Goal: Transaction & Acquisition: Purchase product/service

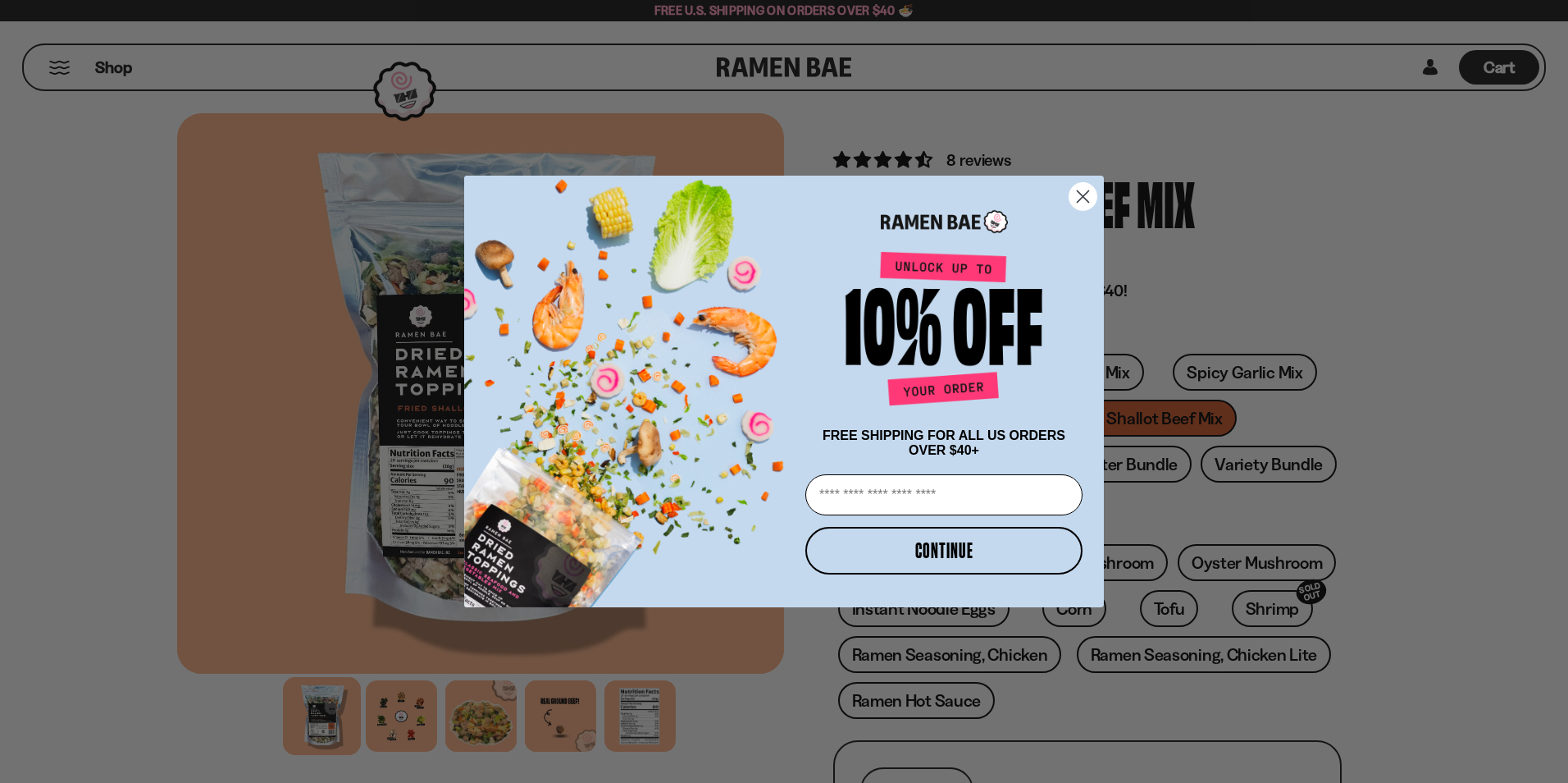
click at [1084, 197] on circle "Close dialog" at bounding box center [1083, 197] width 27 height 27
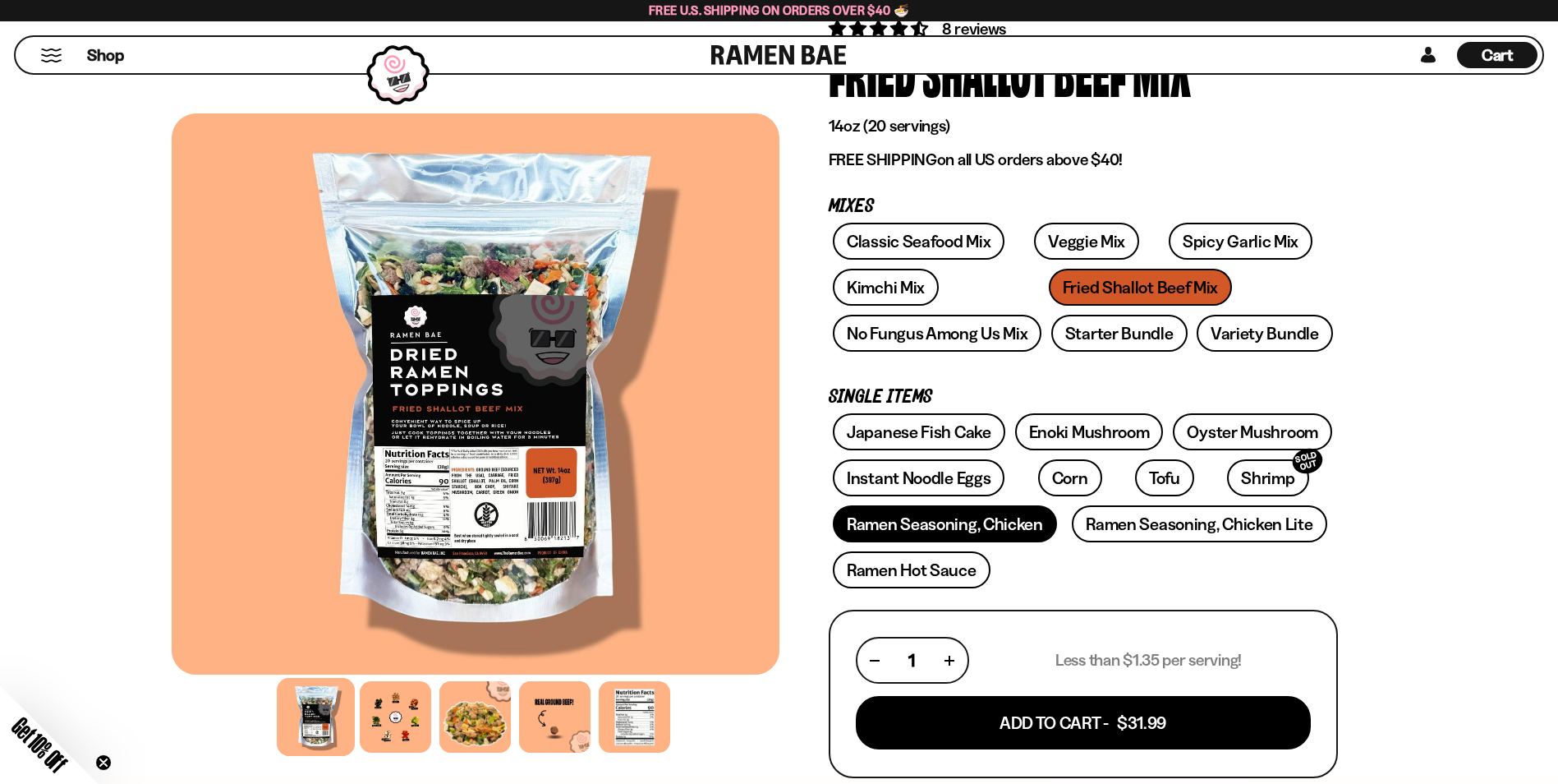
scroll to position [83, 0]
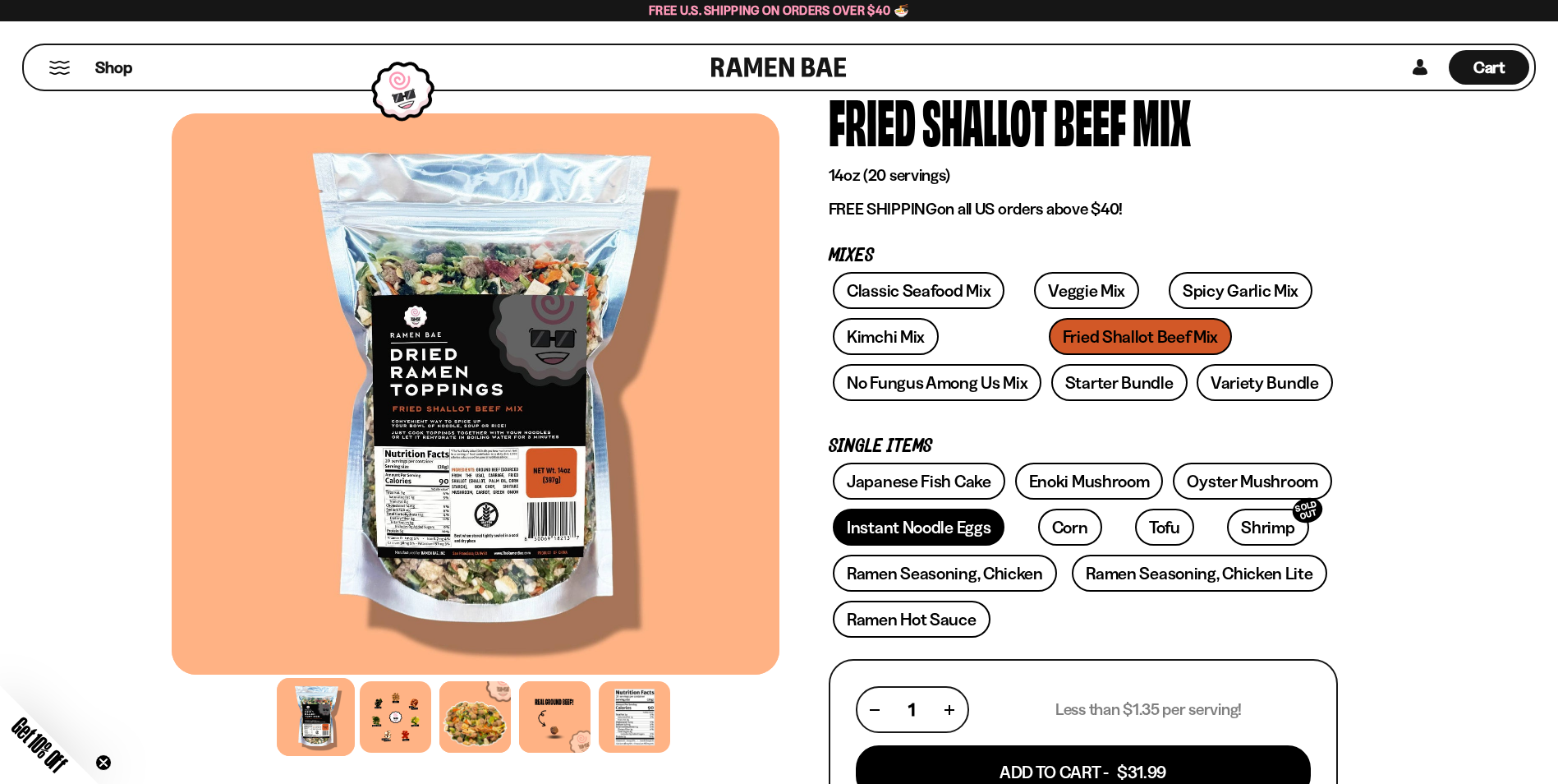
click at [920, 529] on link "Instant Noodle Eggs" at bounding box center [918, 526] width 171 height 37
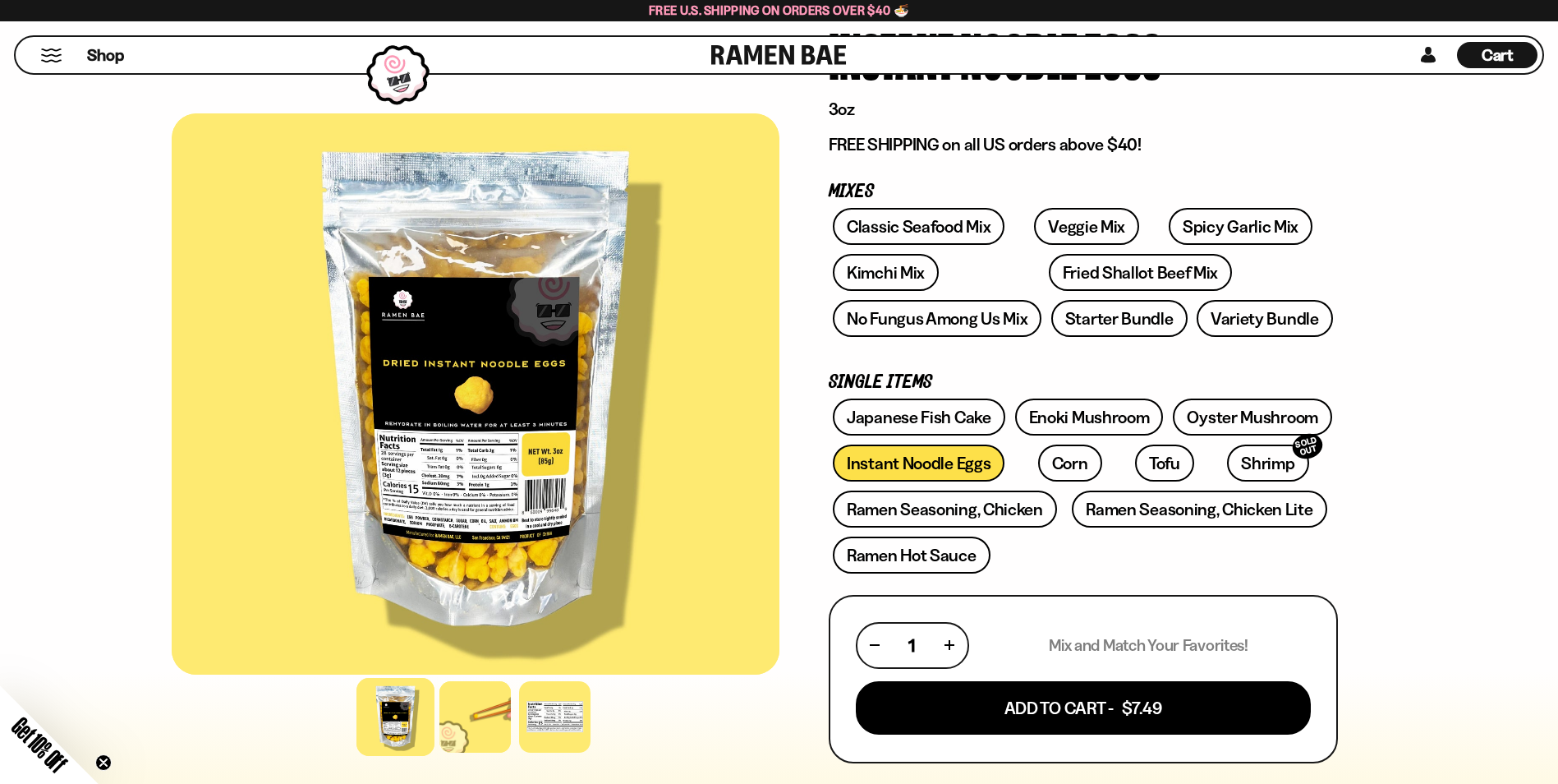
scroll to position [328, 0]
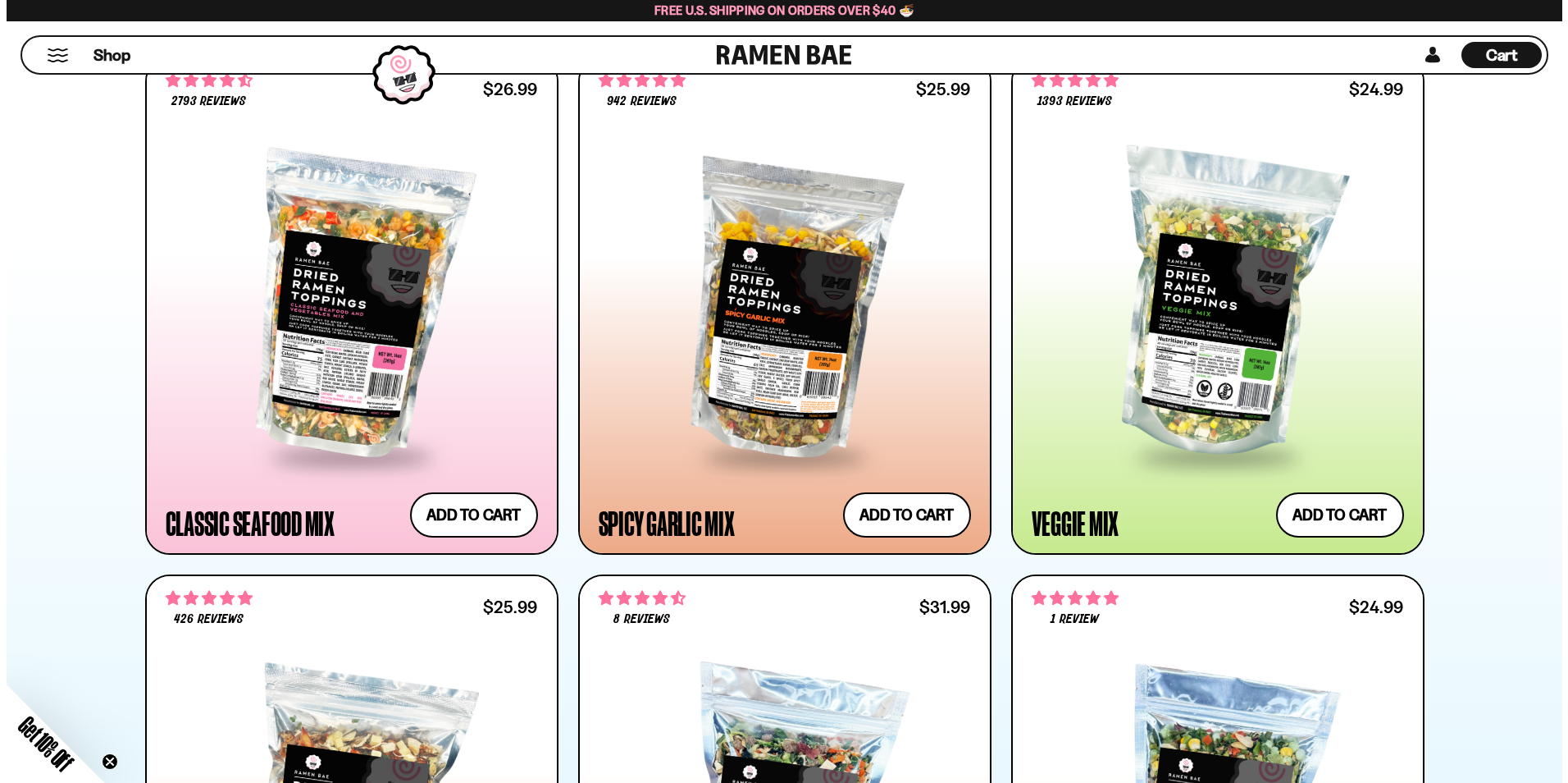
scroll to position [821, 0]
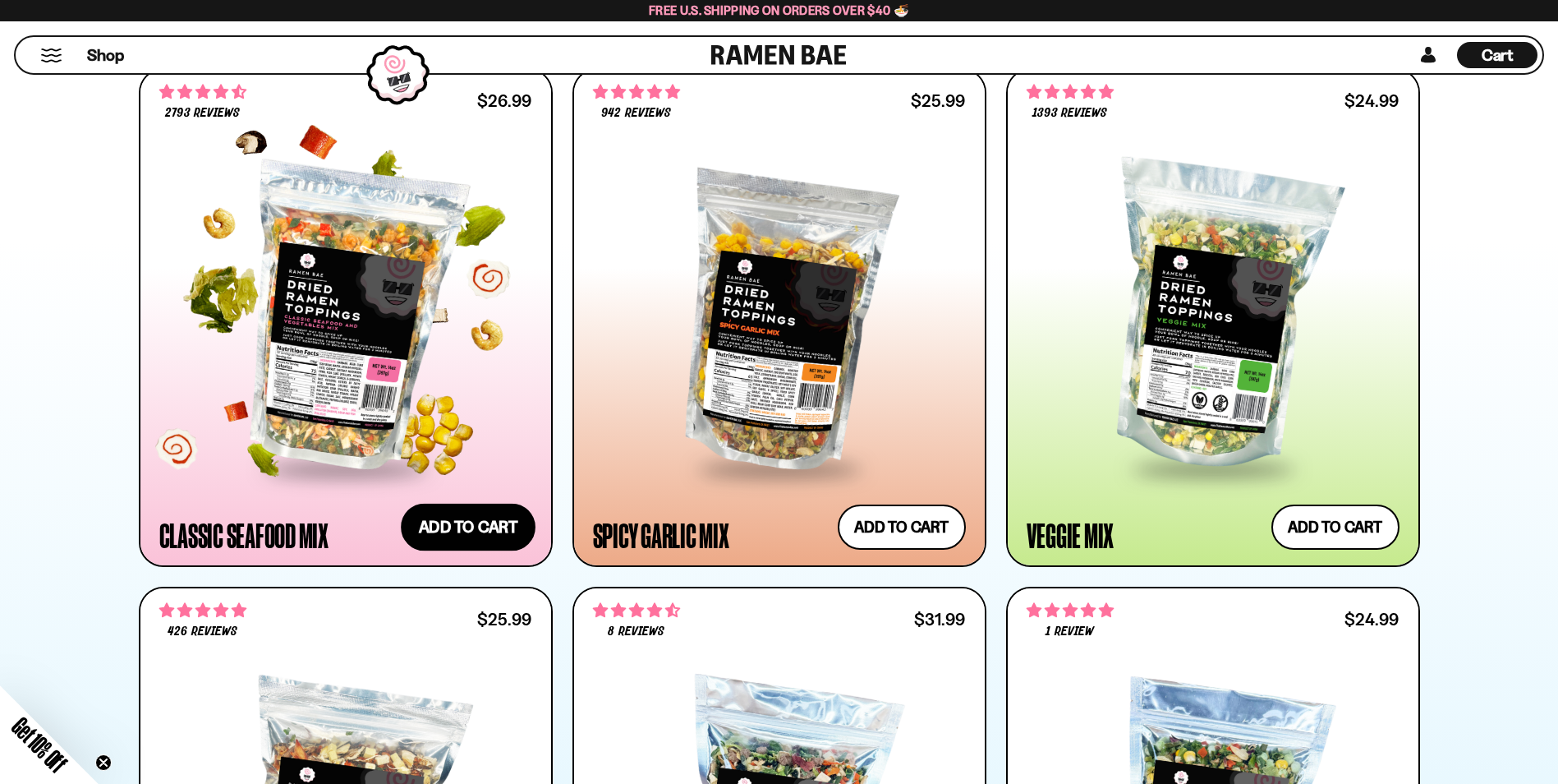
click at [443, 507] on button "Add to cart Add — Regular price $26.99 Regular price Sale price $26.99 Unit pri…" at bounding box center [468, 526] width 135 height 48
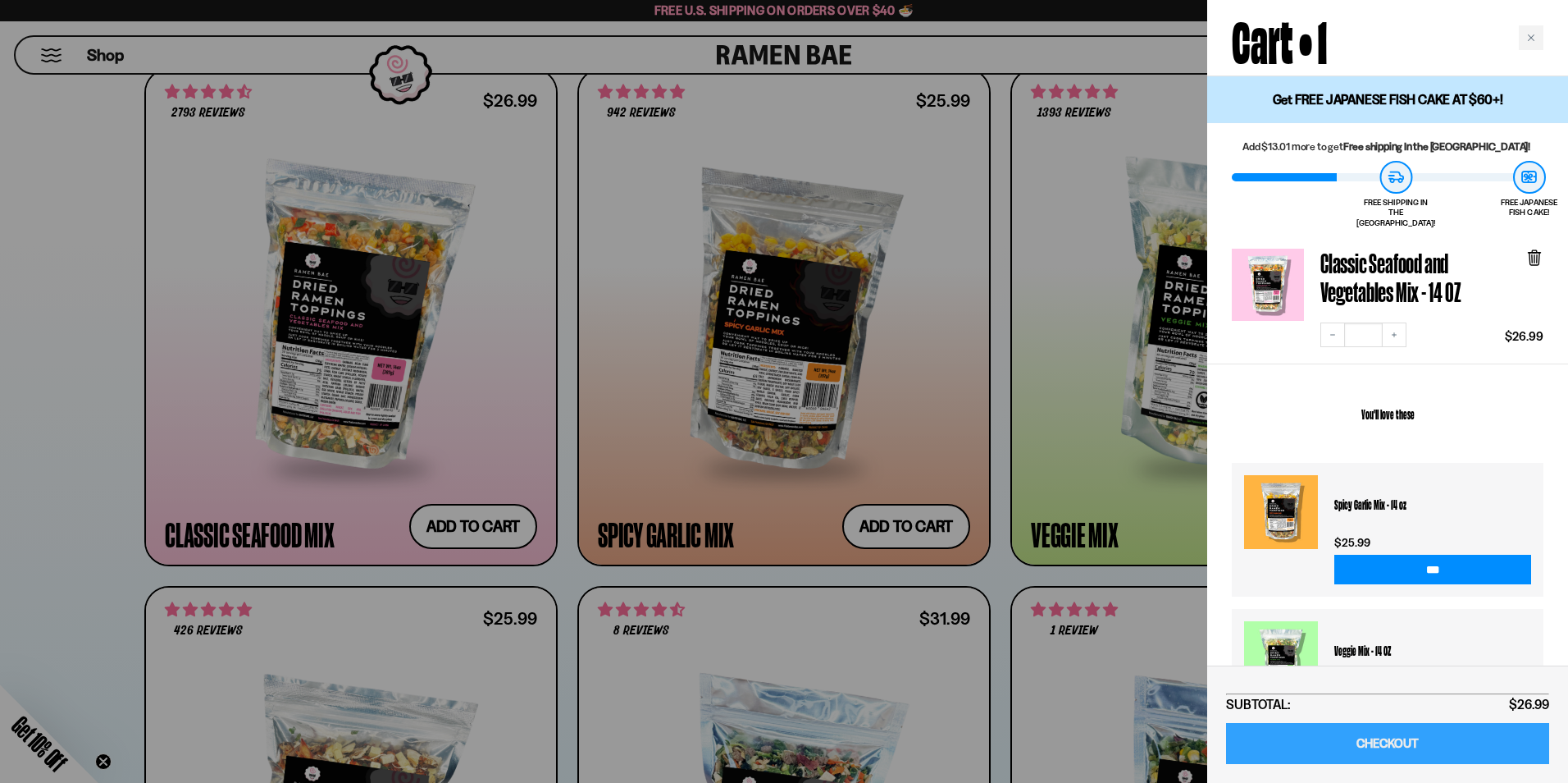
click at [1430, 736] on link "CHECKOUT" at bounding box center [1387, 744] width 323 height 42
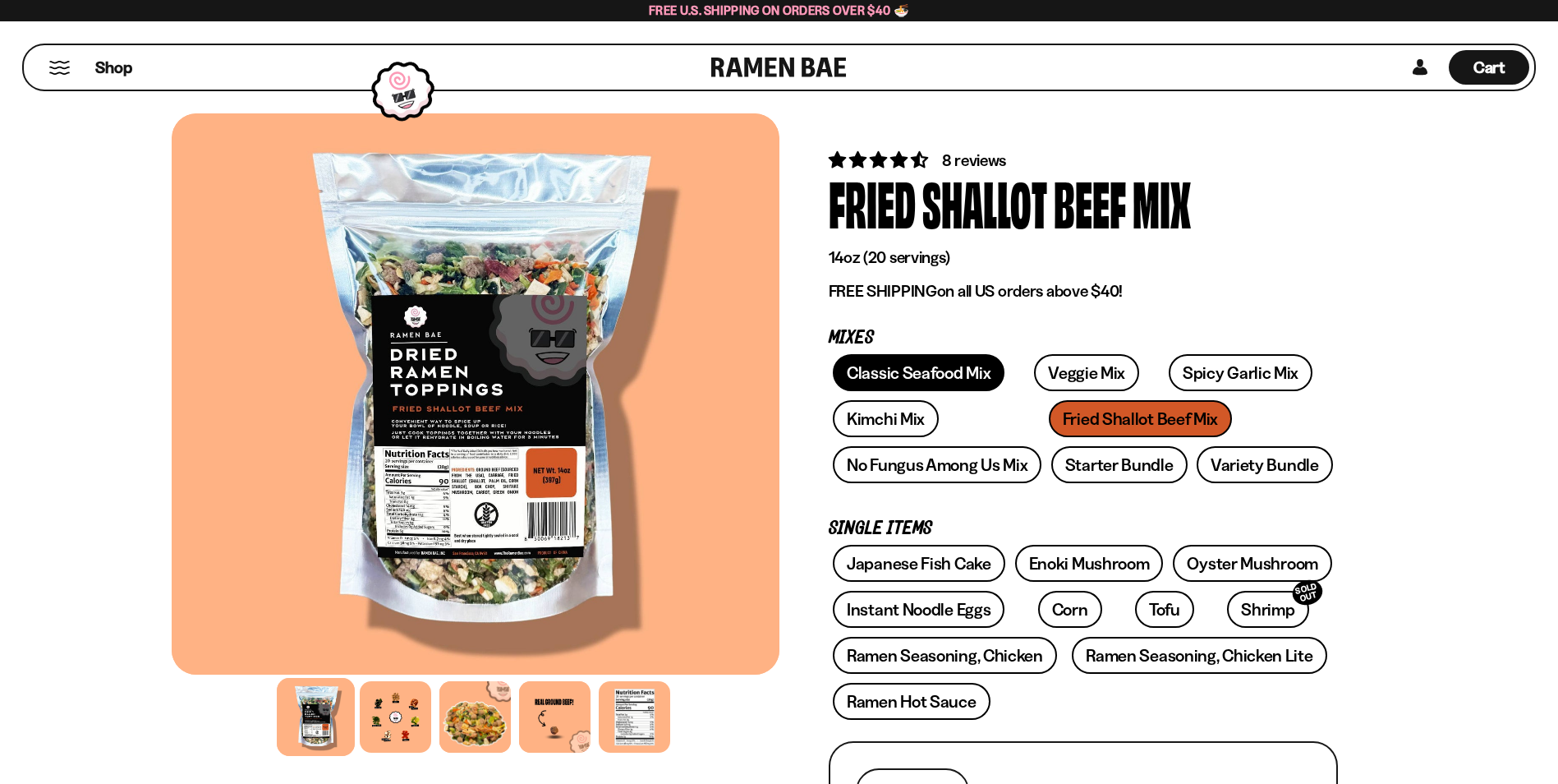
click at [967, 386] on link "Classic Seafood Mix" at bounding box center [918, 372] width 171 height 37
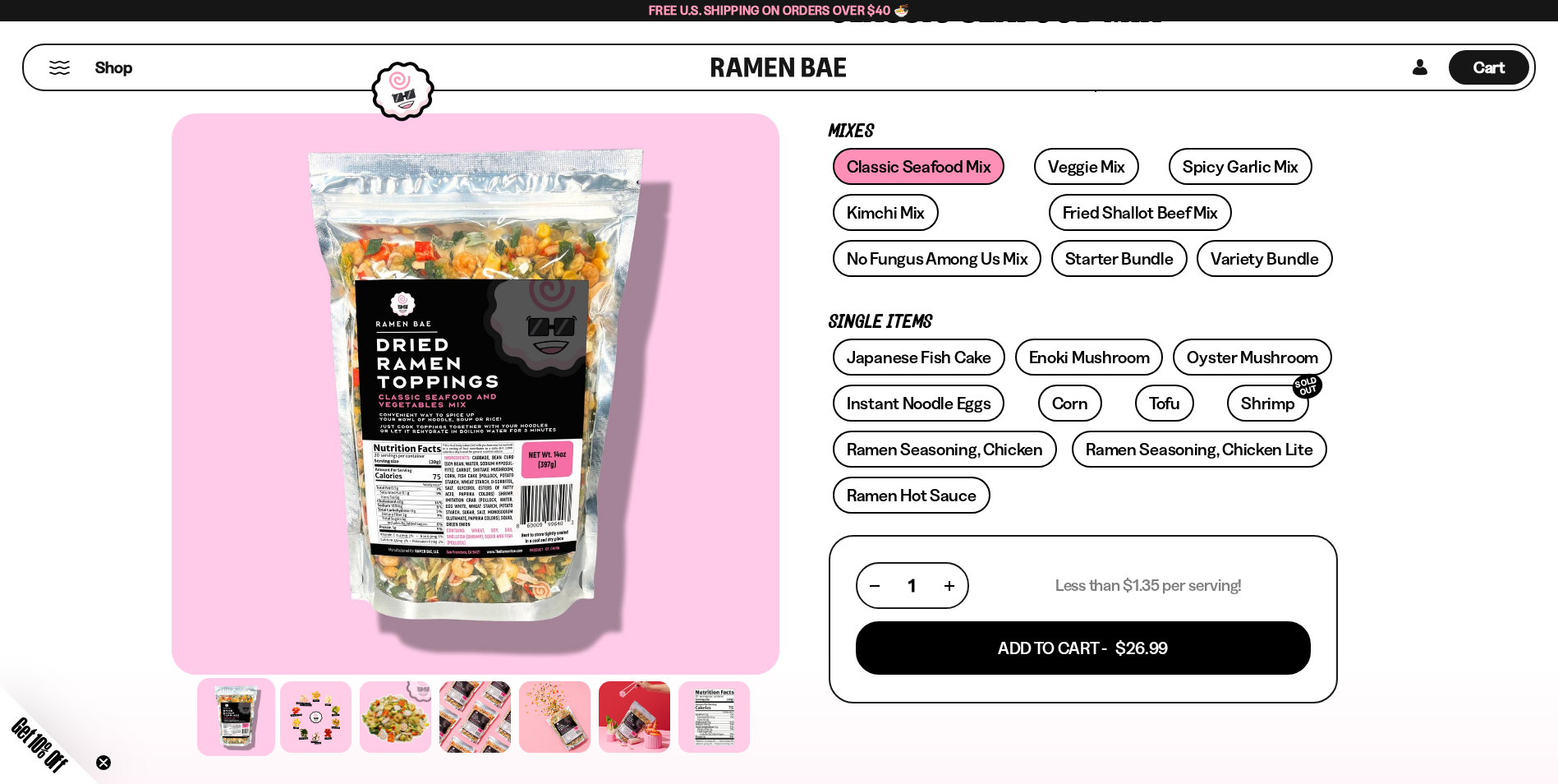
scroll to position [328, 0]
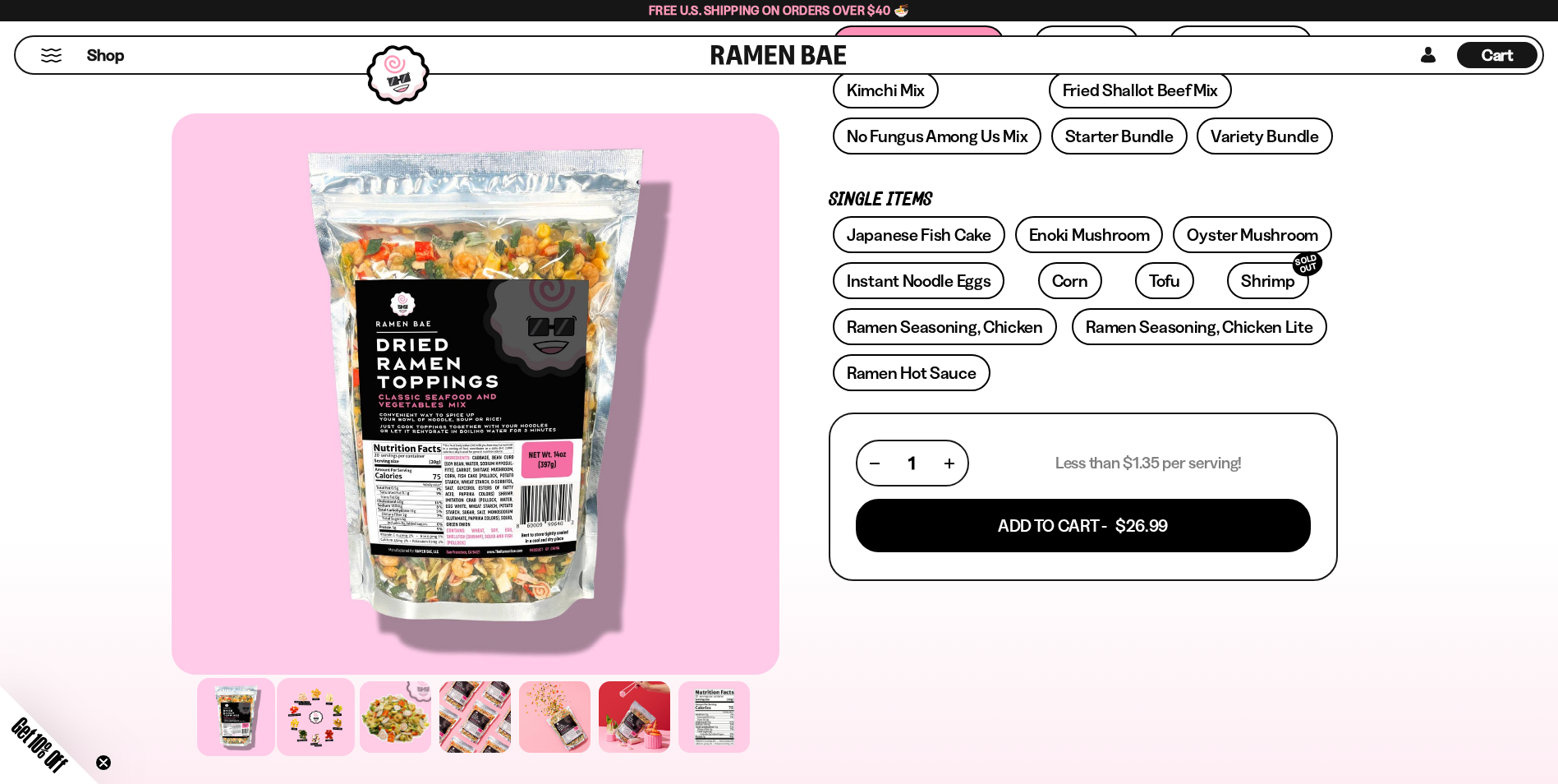
click at [322, 711] on div at bounding box center [315, 716] width 78 height 78
